Goal: Task Accomplishment & Management: Use online tool/utility

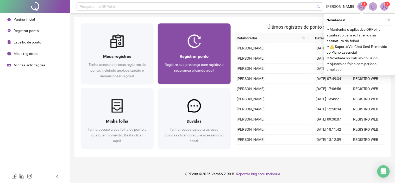
click at [189, 45] on img at bounding box center [195, 41] width 14 height 14
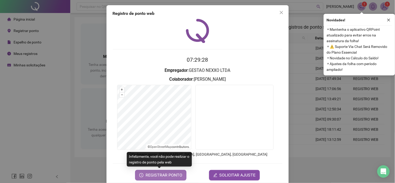
click at [171, 175] on span "REGISTRAR PONTO" at bounding box center [164, 175] width 37 height 6
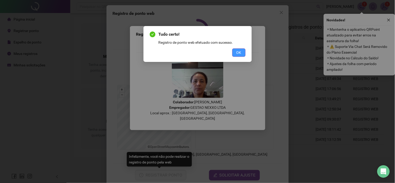
click at [242, 52] on button "OK" at bounding box center [239, 52] width 13 height 8
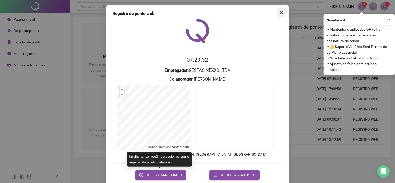
click at [280, 14] on icon "close" at bounding box center [282, 12] width 4 height 4
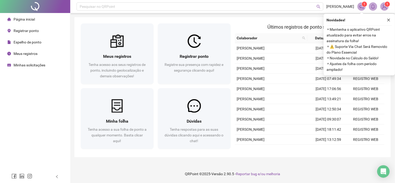
click at [28, 66] on span "Minhas solicitações" at bounding box center [30, 65] width 32 height 4
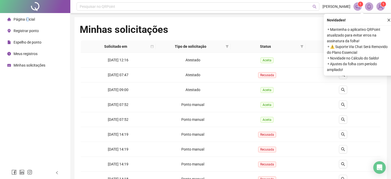
click at [27, 20] on span "Página inicial" at bounding box center [24, 19] width 21 height 4
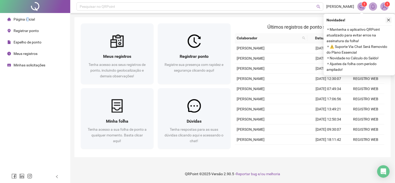
click at [387, 21] on button "button" at bounding box center [389, 20] width 6 height 6
